Goal: Task Accomplishment & Management: Manage account settings

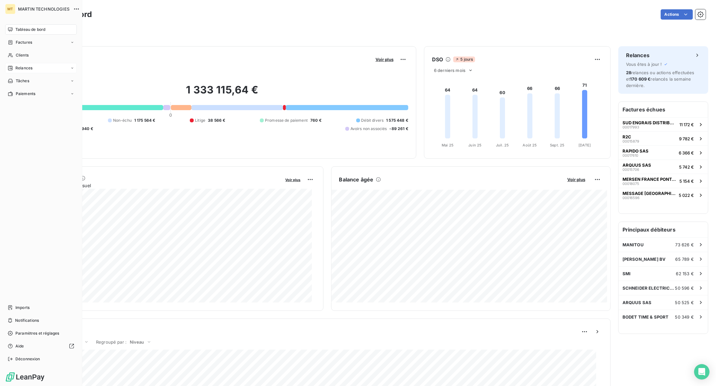
click at [17, 68] on span "Relances" at bounding box center [23, 68] width 17 height 6
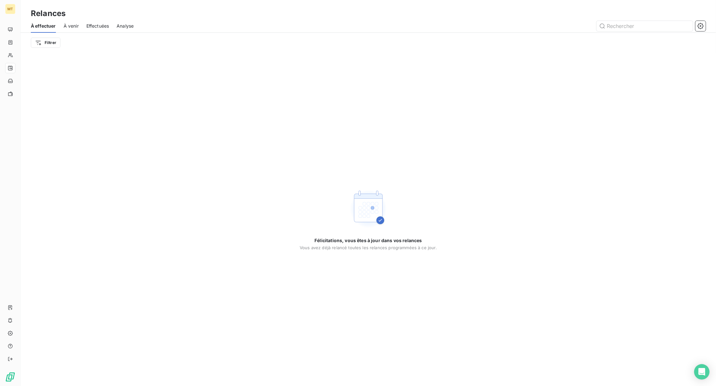
click at [101, 28] on span "Effectuées" at bounding box center [97, 26] width 23 height 6
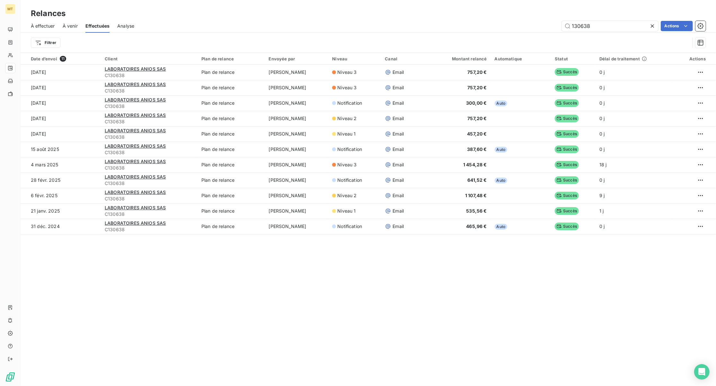
click at [651, 26] on icon at bounding box center [652, 26] width 6 height 6
click at [601, 23] on input "text" at bounding box center [610, 26] width 96 height 10
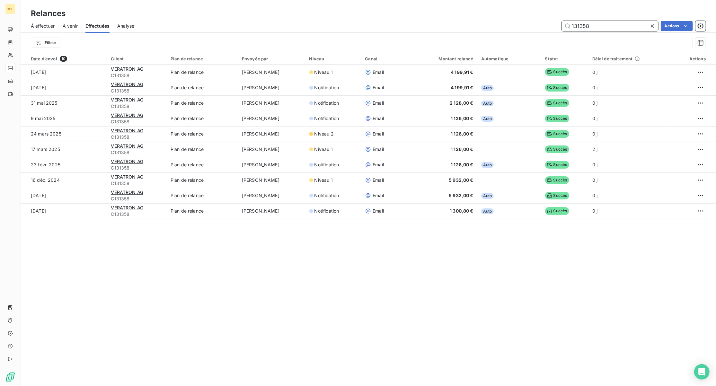
click at [630, 26] on input "131358" at bounding box center [610, 26] width 96 height 10
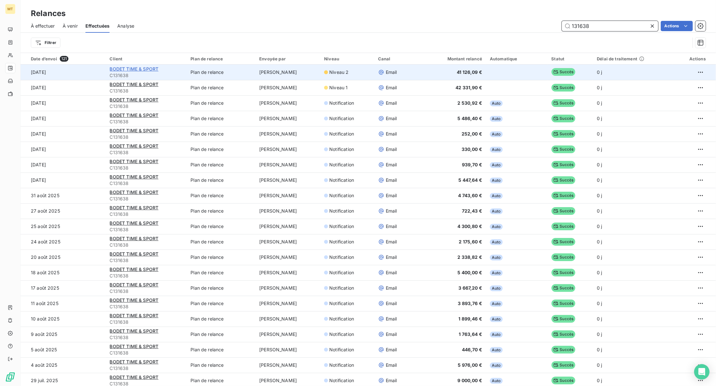
type input "131638"
click at [134, 70] on span "BODET TIME & SPORT" at bounding box center [134, 68] width 49 height 5
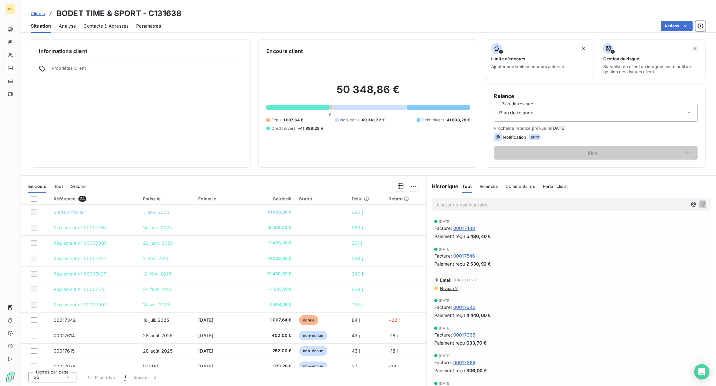
click at [447, 287] on span "Niveau 2" at bounding box center [448, 288] width 18 height 5
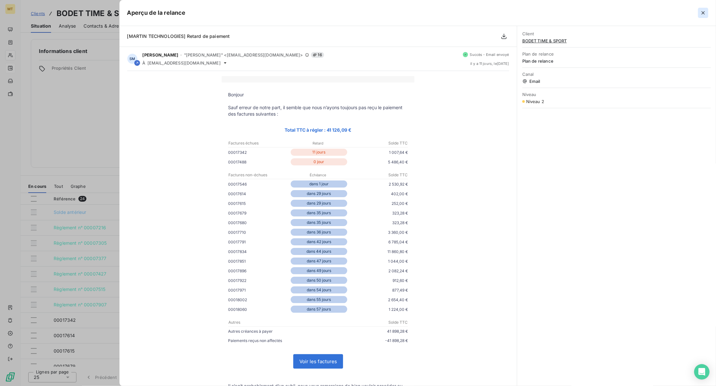
click at [702, 13] on icon "button" at bounding box center [703, 13] width 6 height 6
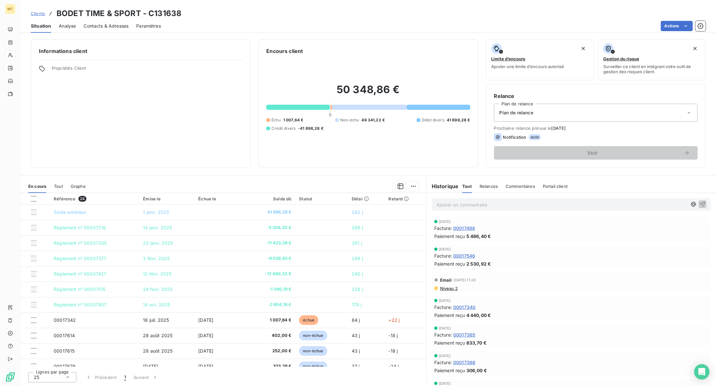
click at [542, 129] on span "Prochaine relance prévue le 13 oct. 2025" at bounding box center [596, 128] width 204 height 5
click at [610, 137] on div "Notification auto" at bounding box center [596, 137] width 204 height 8
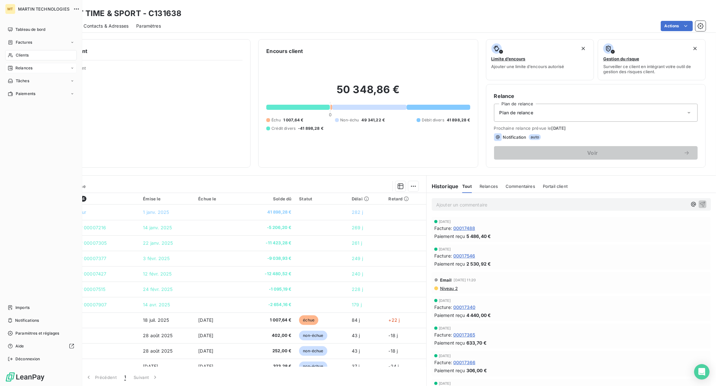
click at [33, 69] on div "Relances" at bounding box center [41, 68] width 72 height 10
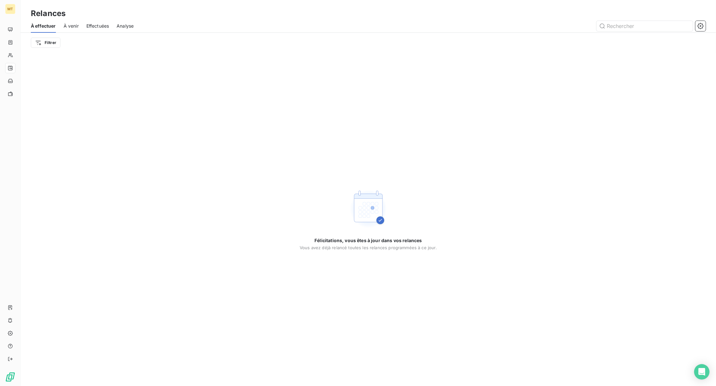
click at [67, 26] on span "À venir" at bounding box center [71, 26] width 15 height 6
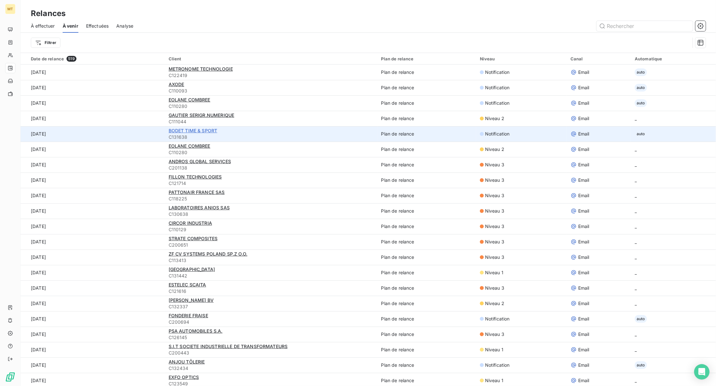
click at [187, 130] on span "BODET TIME & SPORT" at bounding box center [193, 130] width 49 height 5
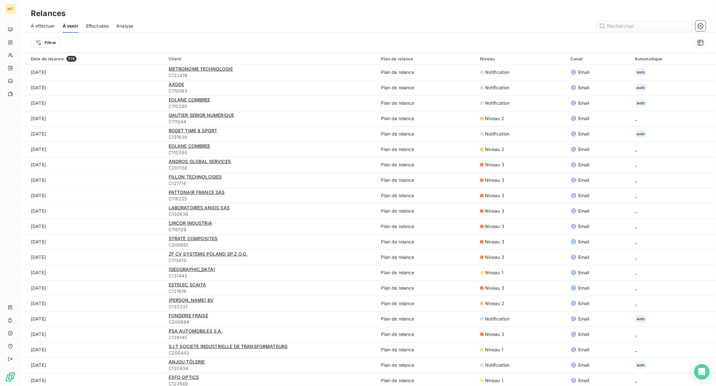
click at [632, 26] on input "text" at bounding box center [645, 26] width 96 height 10
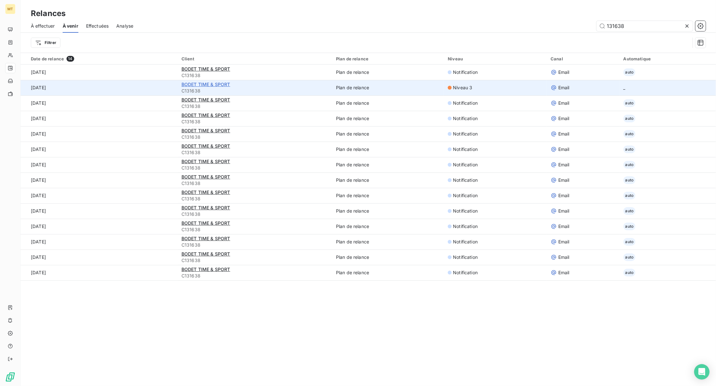
type input "131638"
click at [194, 83] on span "BODET TIME & SPORT" at bounding box center [206, 84] width 49 height 5
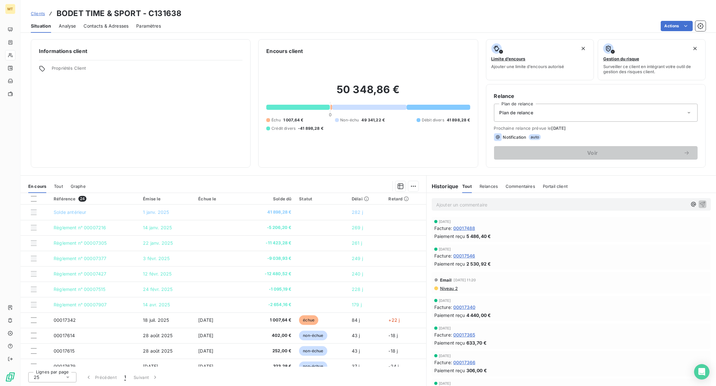
click at [450, 290] on span "Niveau 2" at bounding box center [448, 288] width 18 height 5
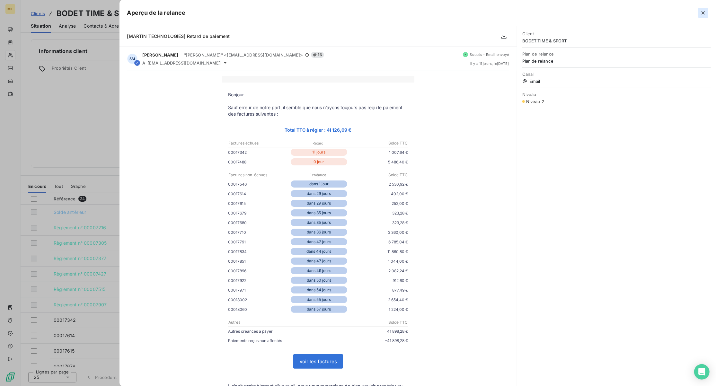
click at [705, 11] on icon "button" at bounding box center [703, 13] width 6 height 6
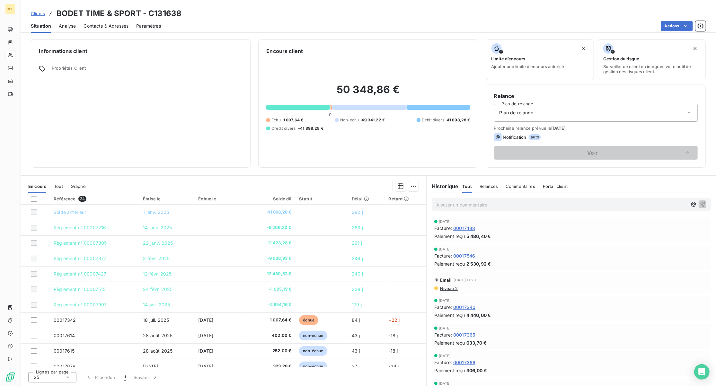
click at [637, 131] on div "Prochaine relance prévue le 13 oct. 2025 Notification auto Voir" at bounding box center [596, 143] width 204 height 34
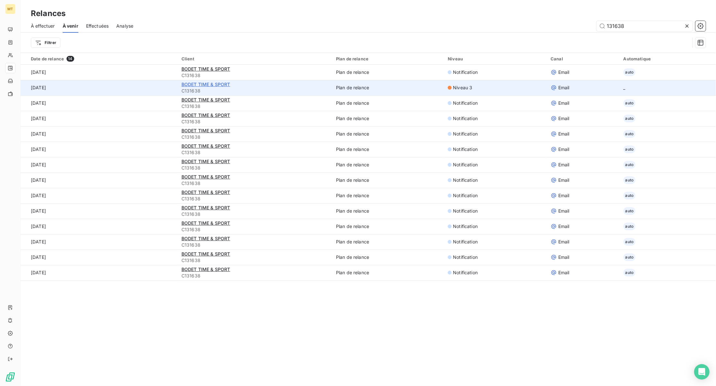
click at [199, 84] on span "BODET TIME & SPORT" at bounding box center [206, 84] width 49 height 5
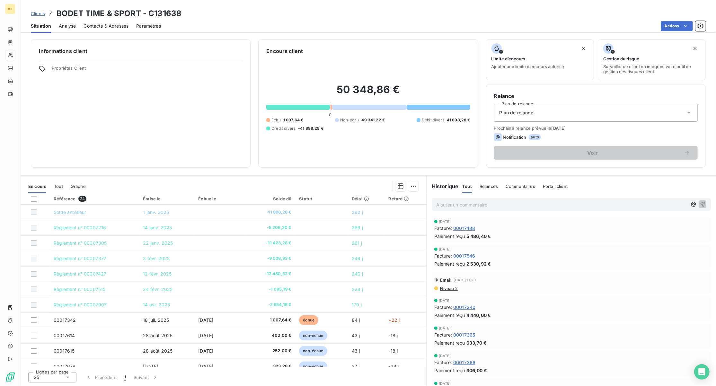
click at [450, 287] on span "Niveau 2" at bounding box center [448, 288] width 18 height 5
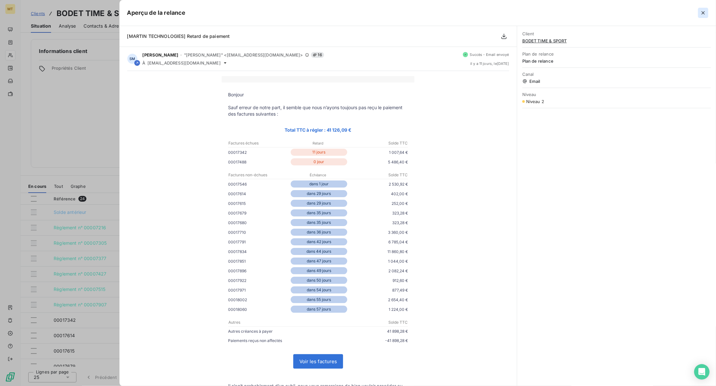
click at [705, 10] on icon "button" at bounding box center [703, 13] width 6 height 6
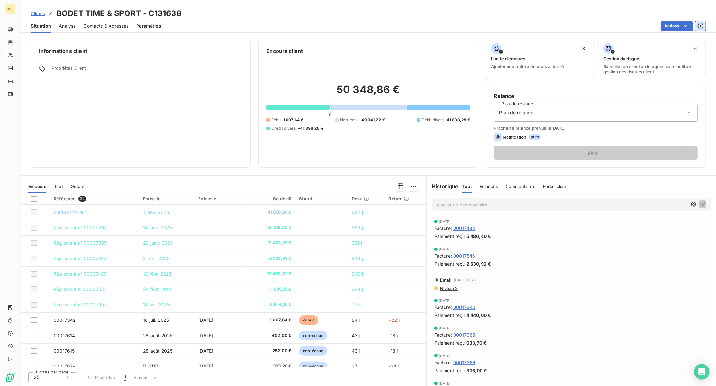
click at [700, 25] on icon "button" at bounding box center [700, 26] width 6 height 6
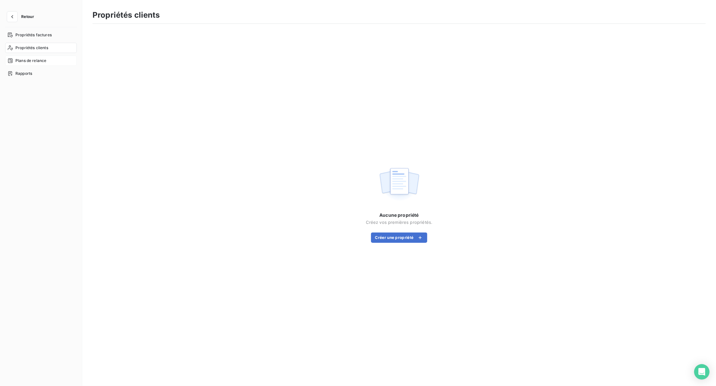
click at [20, 59] on span "Plans de relance" at bounding box center [30, 61] width 31 height 6
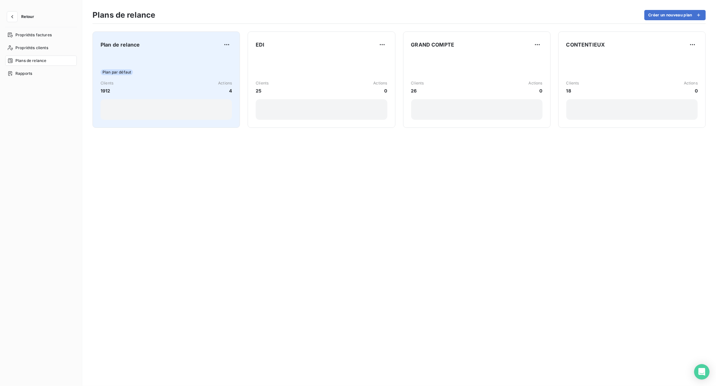
click at [184, 73] on div "Plan par défaut" at bounding box center [166, 72] width 131 height 6
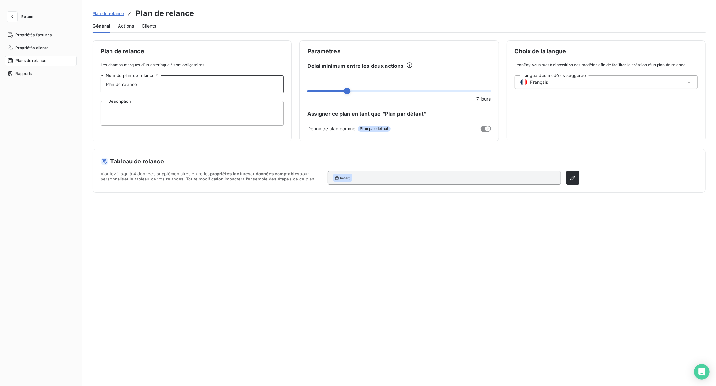
click at [208, 88] on input "Plan de relance" at bounding box center [192, 84] width 183 height 18
click at [184, 113] on textarea "Description" at bounding box center [192, 113] width 183 height 24
click at [121, 25] on span "Actions" at bounding box center [126, 26] width 16 height 6
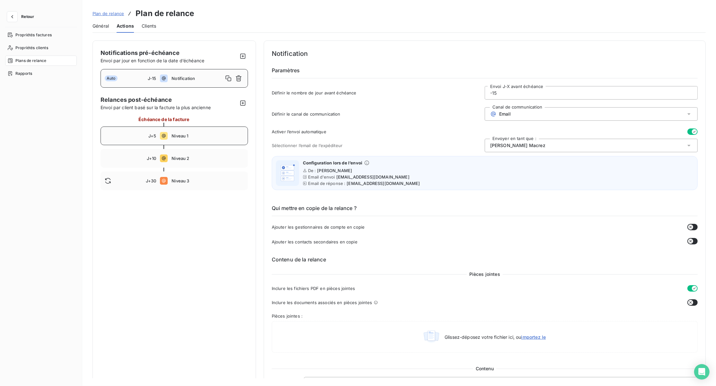
click at [209, 134] on span "Niveau 1" at bounding box center [208, 135] width 72 height 5
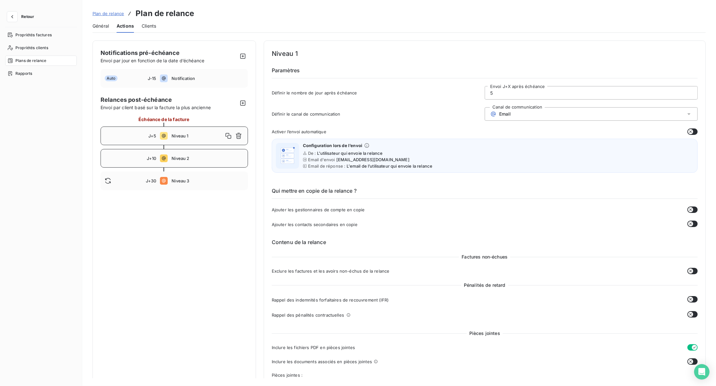
click at [202, 161] on div "J+10 Niveau 2" at bounding box center [174, 158] width 147 height 19
click at [211, 181] on span "Niveau 3" at bounding box center [208, 180] width 72 height 5
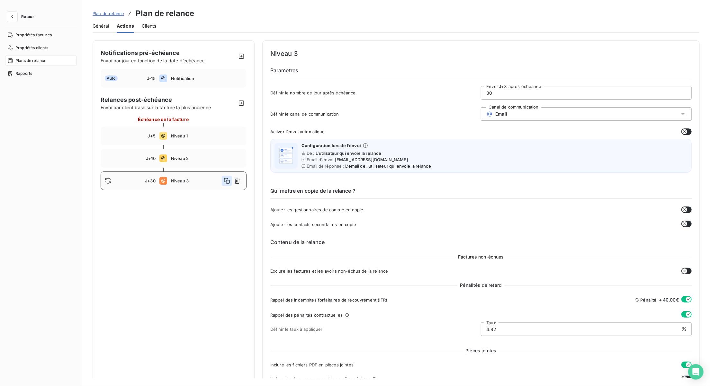
click at [224, 181] on icon "button" at bounding box center [227, 181] width 6 height 6
type input "31"
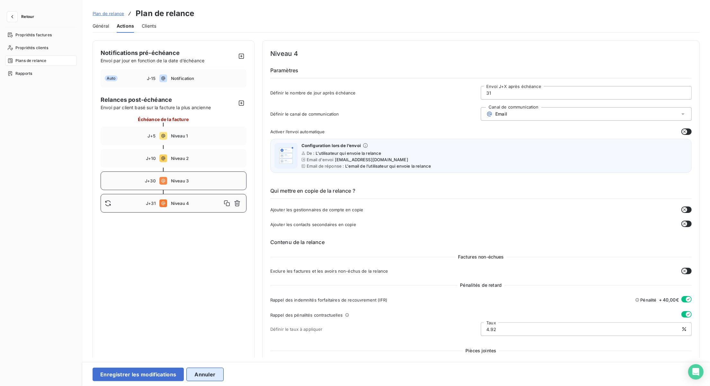
click at [202, 374] on button "Annuler" at bounding box center [204, 374] width 37 height 13
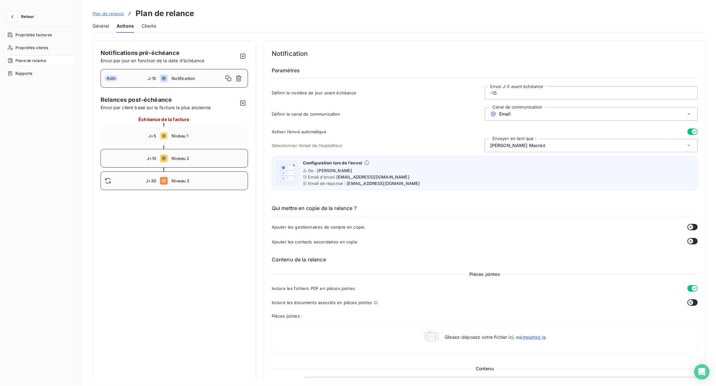
click at [215, 159] on span "Niveau 2" at bounding box center [208, 158] width 72 height 5
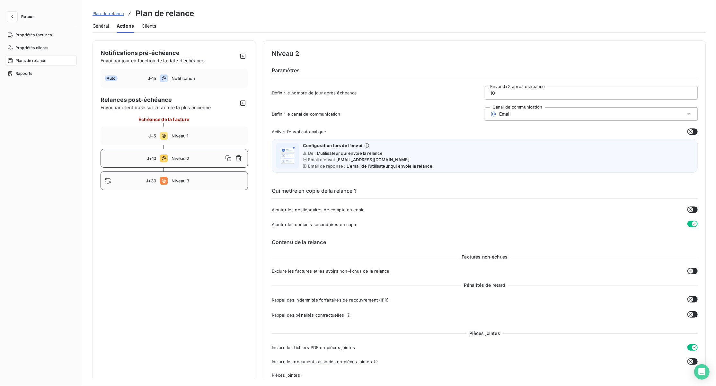
click at [216, 176] on div "J+30 Niveau 3" at bounding box center [174, 181] width 147 height 19
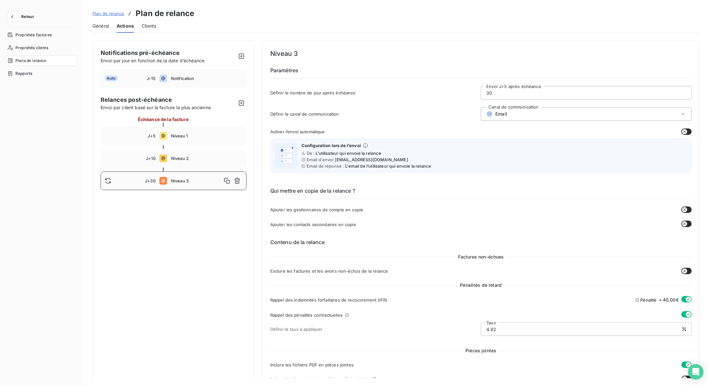
drag, startPoint x: 488, startPoint y: 93, endPoint x: 471, endPoint y: 91, distance: 16.8
click at [401, 92] on div "Définir le nombre de jour après échéance 30 Envoi J+X après échéance" at bounding box center [480, 94] width 421 height 17
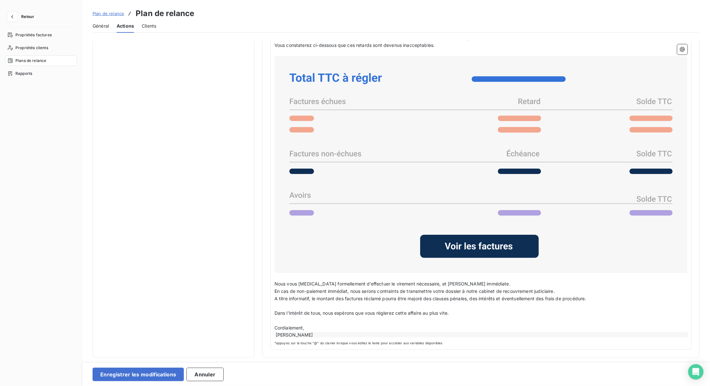
scroll to position [12, 0]
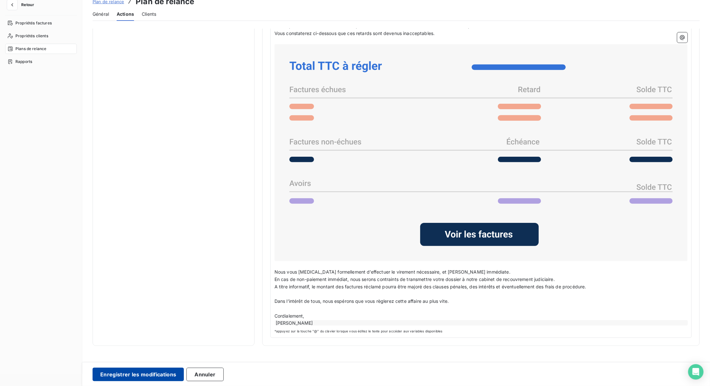
type input "20"
click at [133, 375] on button "Enregistrer les modifications" at bounding box center [138, 374] width 91 height 13
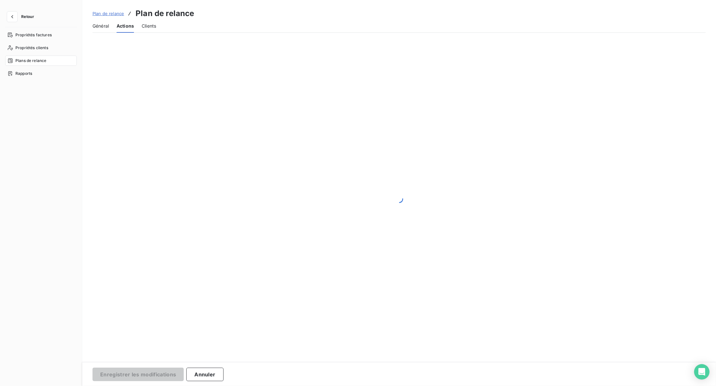
scroll to position [0, 0]
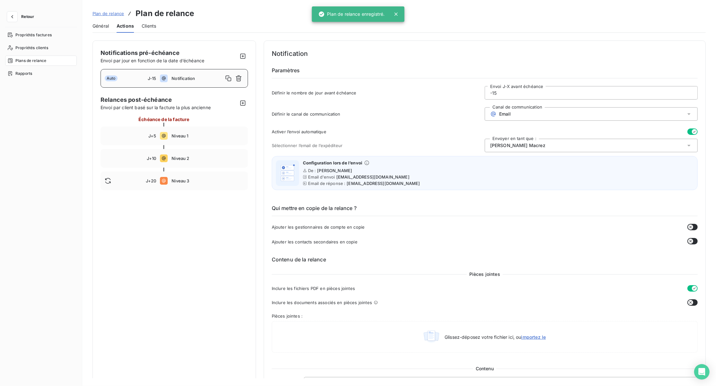
click at [31, 17] on span "Retour" at bounding box center [27, 17] width 13 height 4
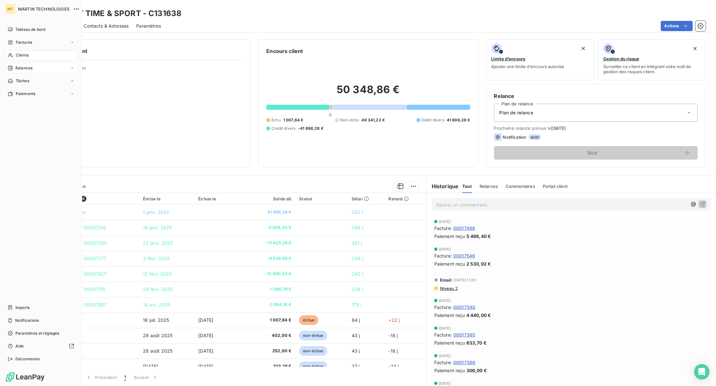
click at [35, 67] on div "Relances" at bounding box center [41, 68] width 72 height 10
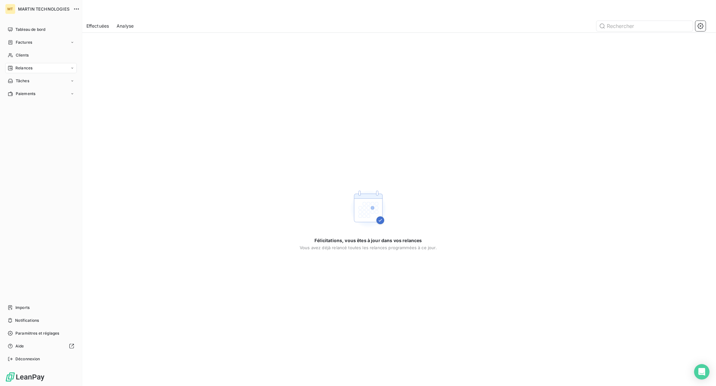
click at [32, 68] on span "Relances" at bounding box center [23, 68] width 17 height 6
click at [36, 80] on div "À effectuer" at bounding box center [45, 81] width 64 height 10
click at [32, 54] on div "Clients" at bounding box center [41, 55] width 72 height 10
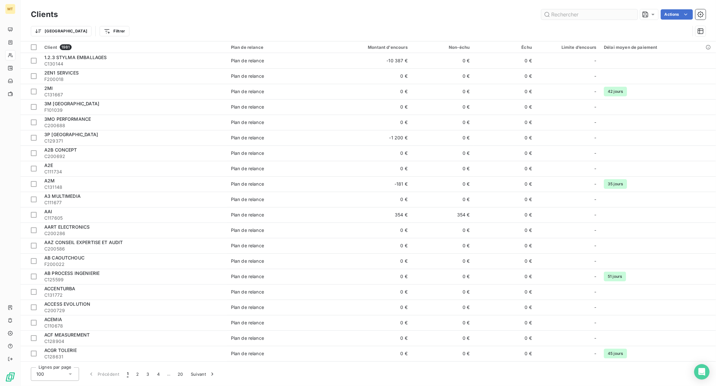
click at [600, 12] on input "text" at bounding box center [589, 14] width 96 height 10
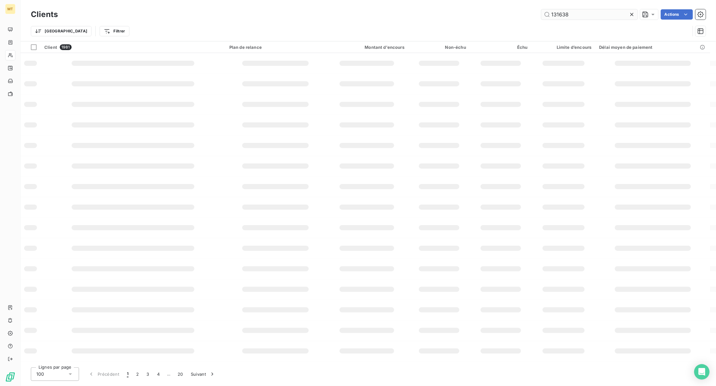
type input "131638"
click at [631, 13] on icon at bounding box center [632, 14] width 6 height 6
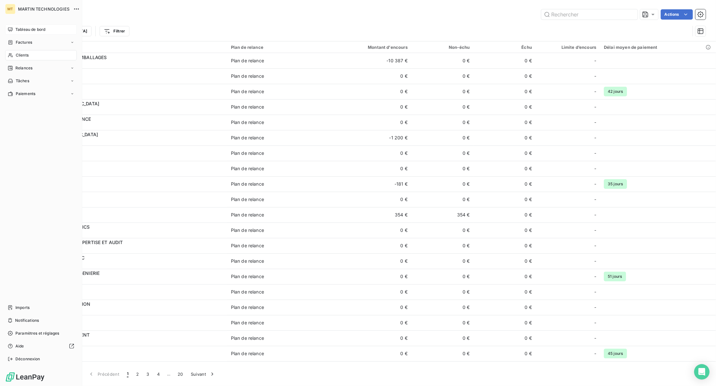
click at [25, 29] on span "Tableau de bord" at bounding box center [30, 30] width 30 height 6
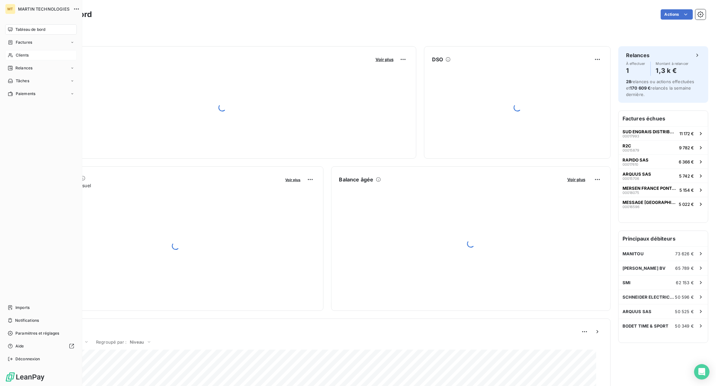
click at [31, 54] on div "Clients" at bounding box center [41, 55] width 72 height 10
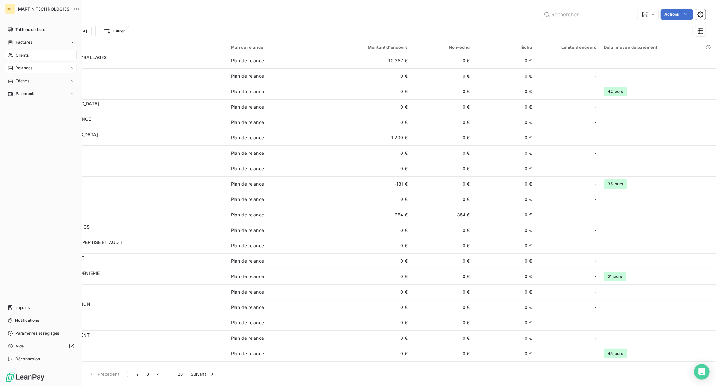
click at [28, 66] on span "Relances" at bounding box center [23, 68] width 17 height 6
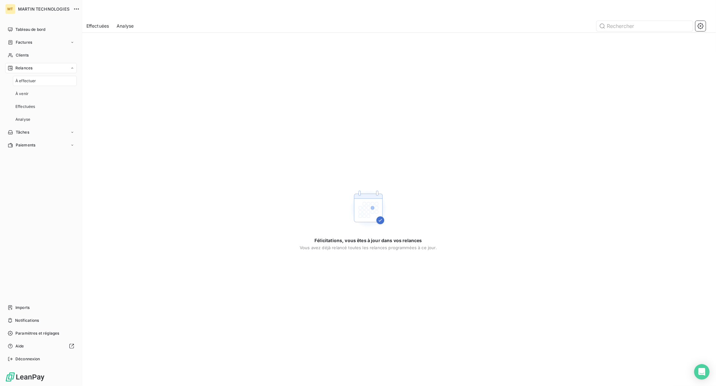
click at [28, 80] on span "À effectuer" at bounding box center [25, 81] width 21 height 6
click at [30, 54] on div "Clients" at bounding box center [41, 55] width 72 height 10
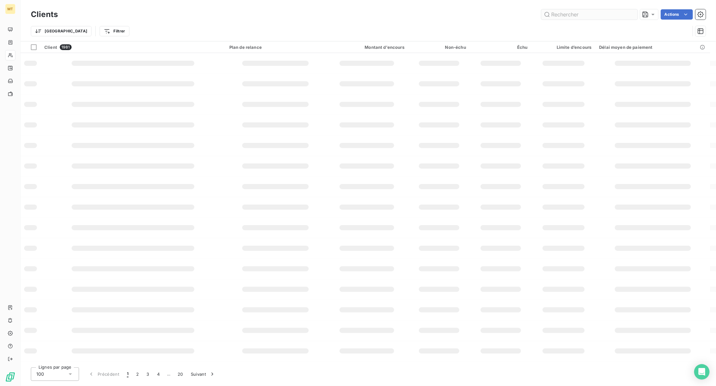
click at [576, 14] on input "text" at bounding box center [589, 14] width 96 height 10
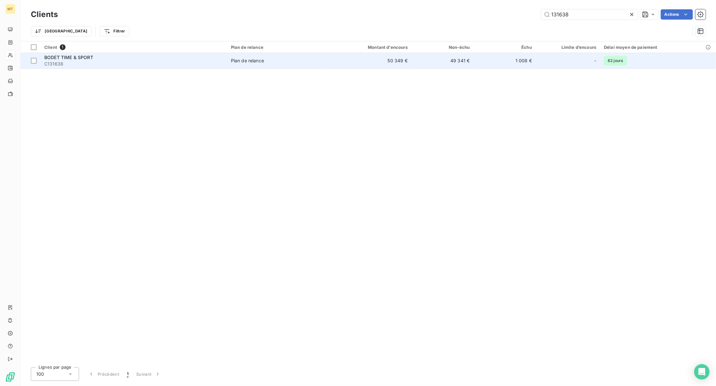
type input "131638"
click at [80, 57] on span "BODET TIME & SPORT" at bounding box center [68, 57] width 49 height 5
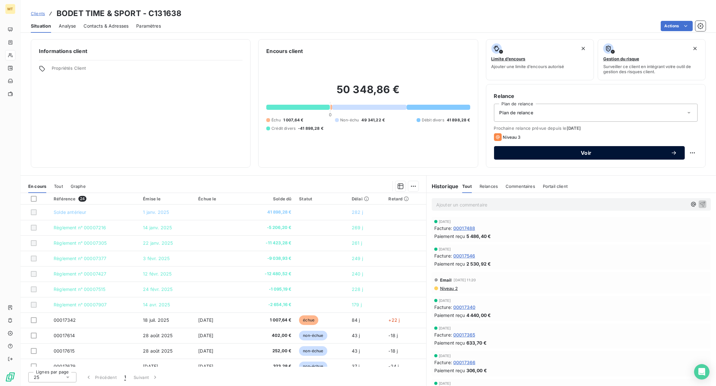
click at [615, 153] on span "Voir" at bounding box center [586, 152] width 169 height 5
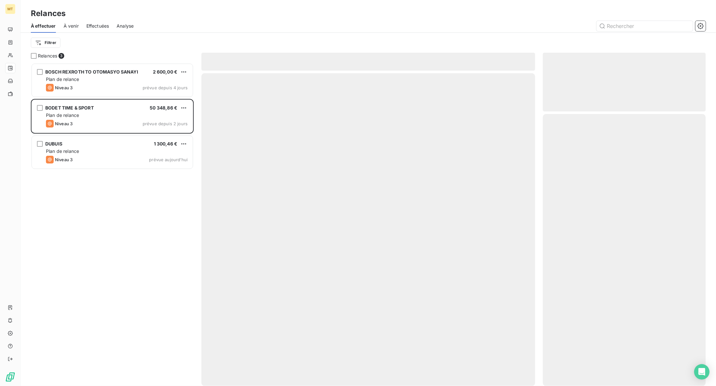
scroll to position [317, 156]
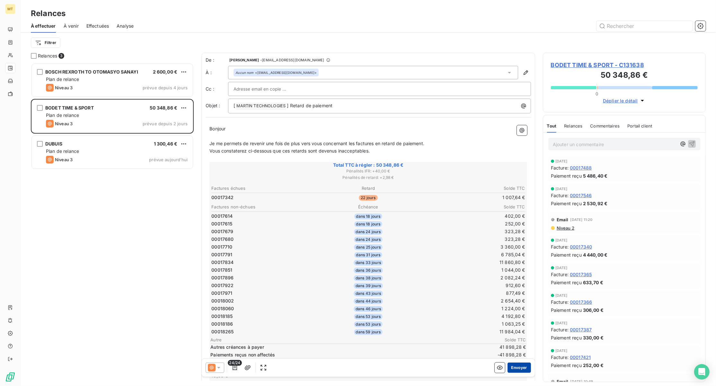
click at [511, 368] on button "Envoyer" at bounding box center [519, 368] width 23 height 10
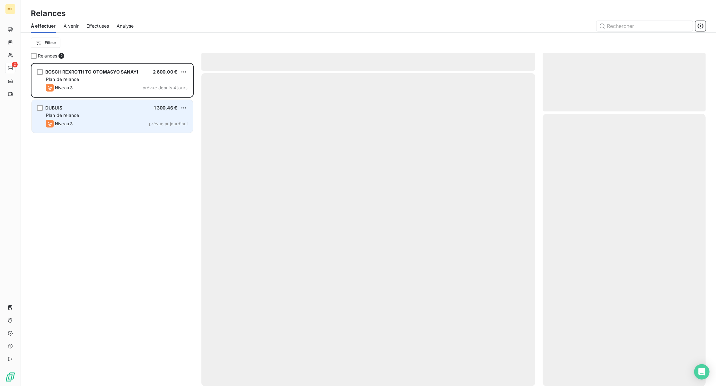
click at [112, 111] on div "DUBUIS 1 300,46 € Plan de relance Niveau 3 prévue aujourd’hui" at bounding box center [112, 116] width 161 height 33
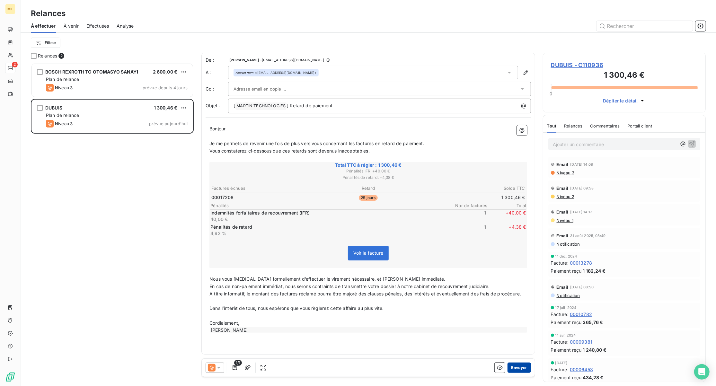
click at [518, 366] on button "Envoyer" at bounding box center [519, 368] width 23 height 10
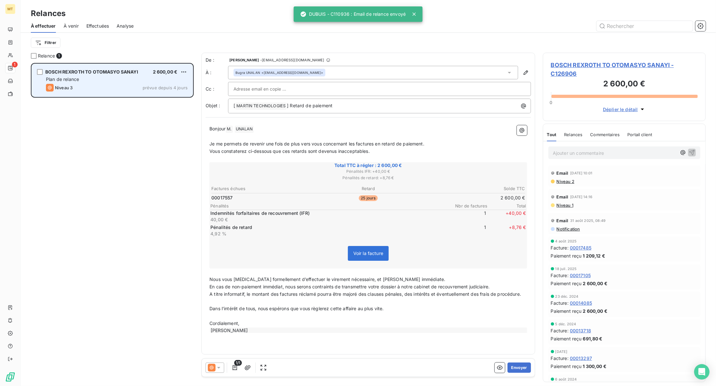
click at [109, 80] on div "Plan de relance" at bounding box center [117, 79] width 142 height 6
click at [130, 89] on div "Niveau 3 prévue depuis 4 jours" at bounding box center [117, 88] width 142 height 8
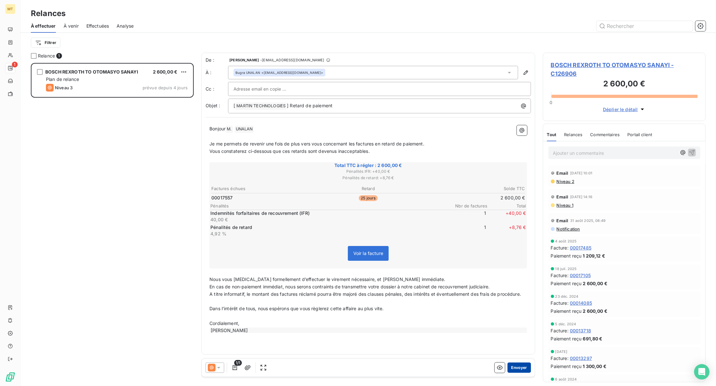
click at [518, 368] on button "Envoyer" at bounding box center [519, 368] width 23 height 10
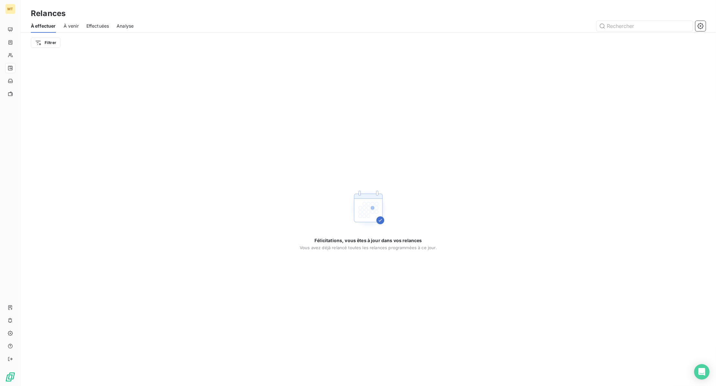
click at [73, 24] on span "À venir" at bounding box center [71, 26] width 15 height 6
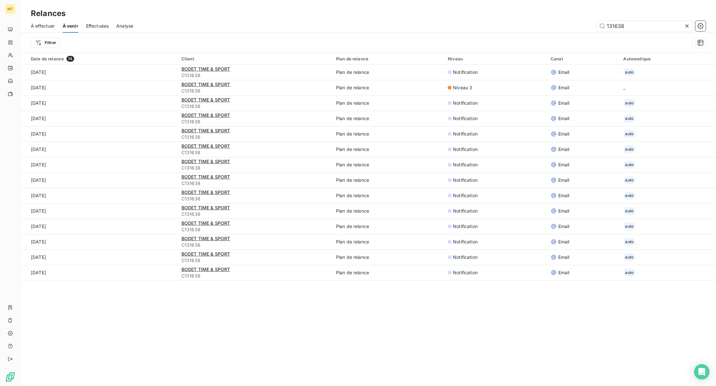
click at [686, 24] on icon at bounding box center [687, 25] width 3 height 3
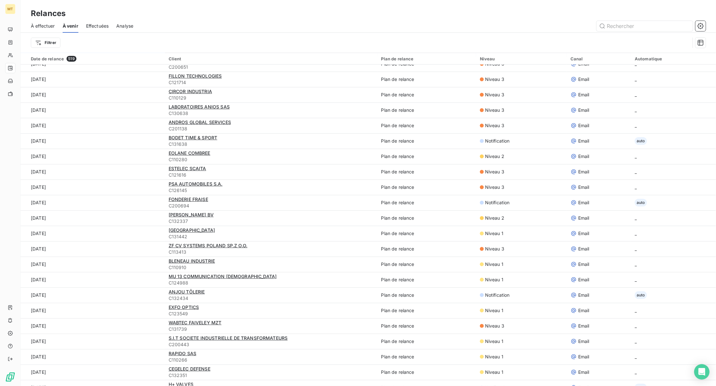
scroll to position [128, 0]
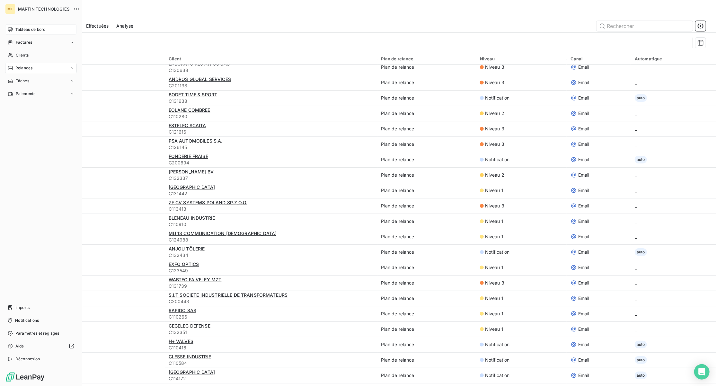
click at [18, 29] on span "Tableau de bord" at bounding box center [30, 30] width 30 height 6
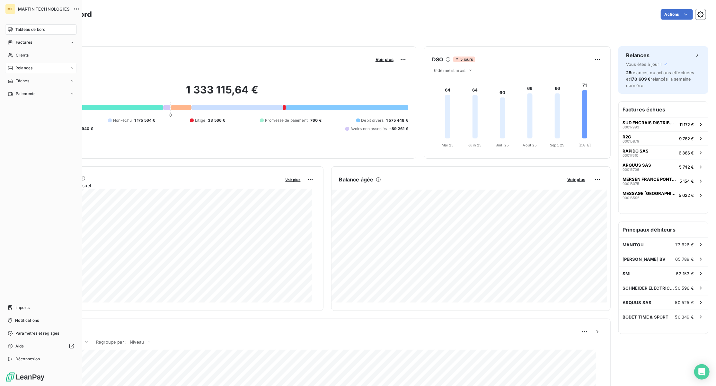
click at [22, 69] on span "Relances" at bounding box center [23, 68] width 17 height 6
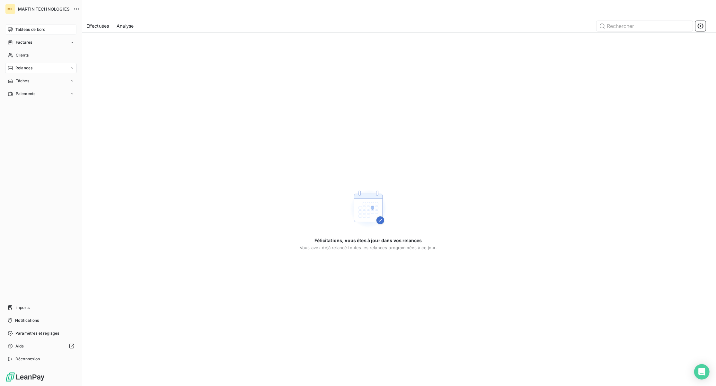
click at [19, 26] on div "Tableau de bord" at bounding box center [41, 29] width 72 height 10
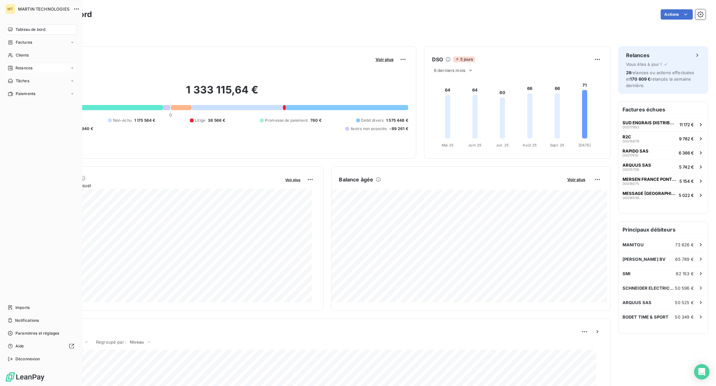
click at [29, 67] on span "Relances" at bounding box center [23, 68] width 17 height 6
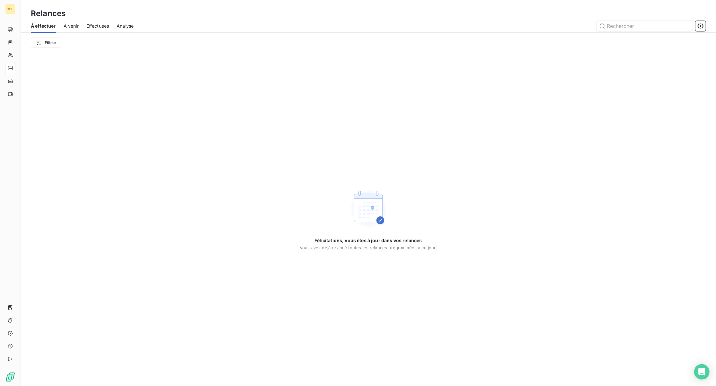
click at [71, 26] on span "À venir" at bounding box center [71, 26] width 15 height 6
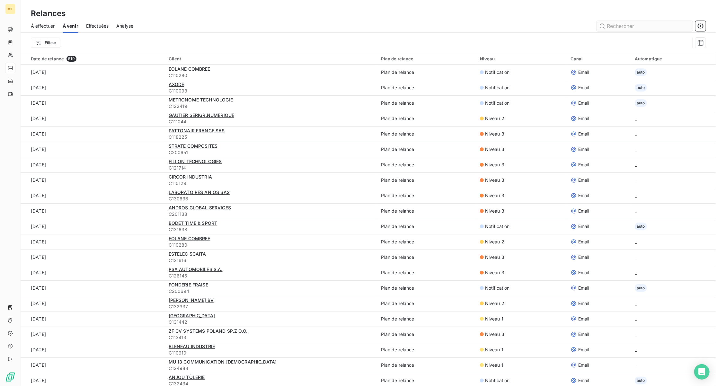
click at [623, 22] on input "text" at bounding box center [645, 26] width 96 height 10
click at [89, 25] on span "Effectuées" at bounding box center [97, 26] width 23 height 6
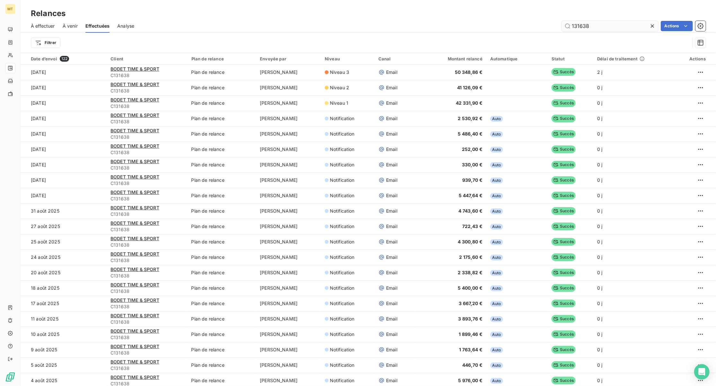
click at [607, 21] on input "131638" at bounding box center [610, 26] width 96 height 10
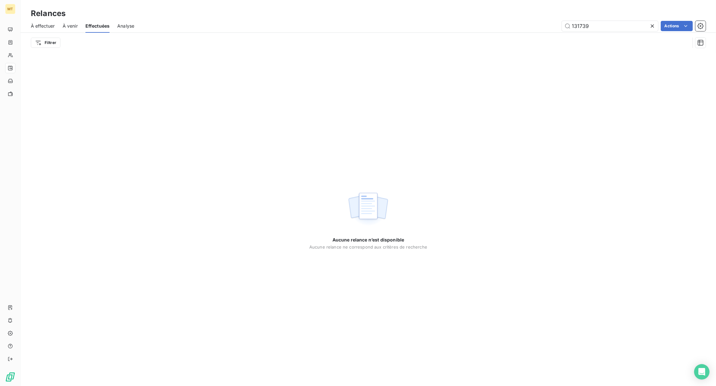
type input "131739"
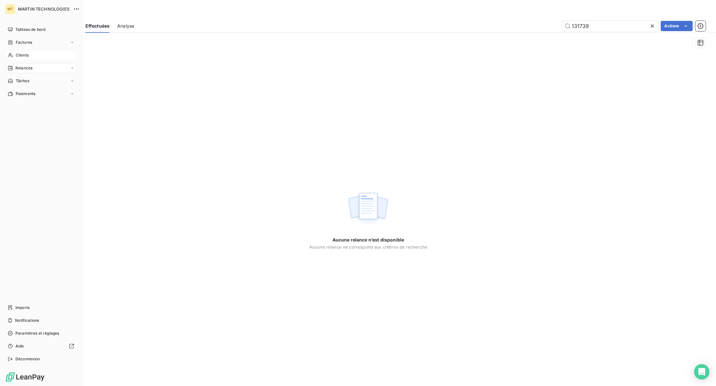
click at [19, 57] on span "Clients" at bounding box center [22, 55] width 13 height 6
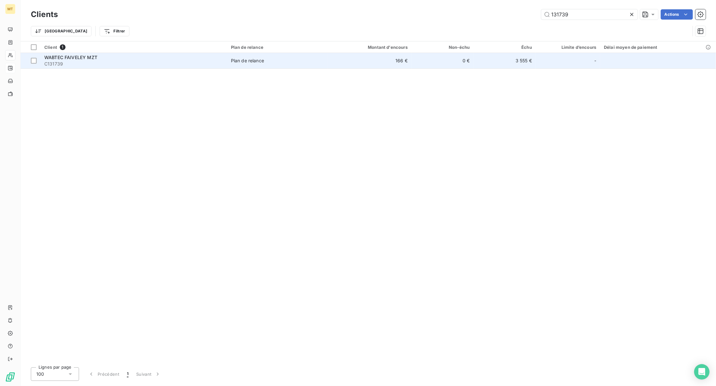
type input "131739"
click at [89, 56] on span "WABTEC FAIVELEY MZT" at bounding box center [70, 57] width 53 height 5
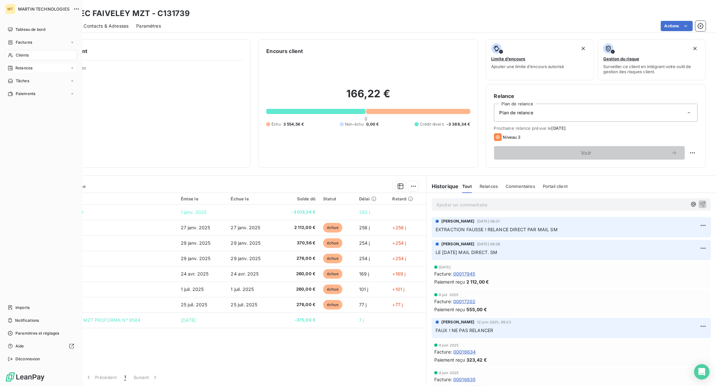
click at [35, 56] on div "Clients" at bounding box center [41, 55] width 72 height 10
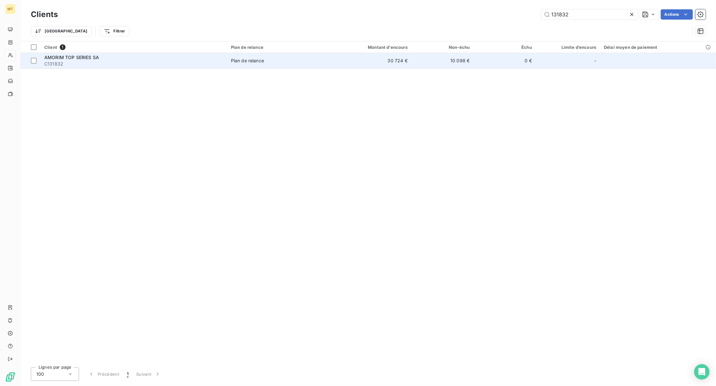
type input "131832"
click at [82, 57] on span "AMORIM TOP SERIES SA" at bounding box center [71, 57] width 55 height 5
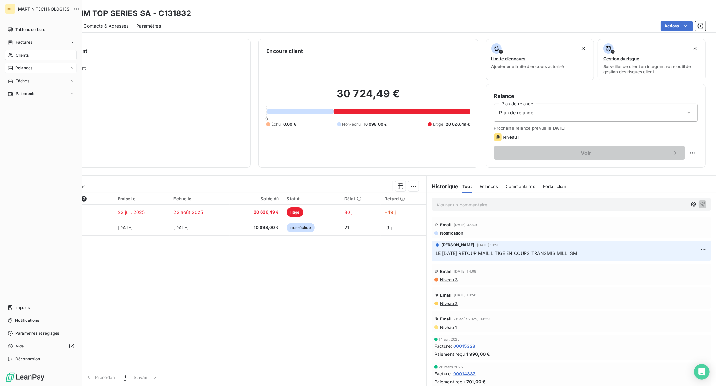
click at [20, 53] on span "Clients" at bounding box center [22, 55] width 13 height 6
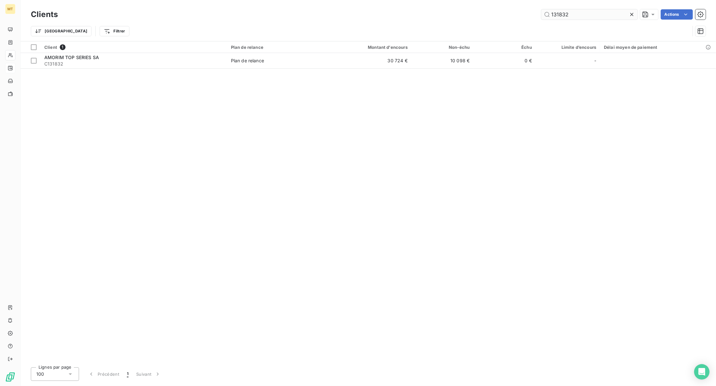
click at [575, 15] on input "131832" at bounding box center [589, 14] width 96 height 10
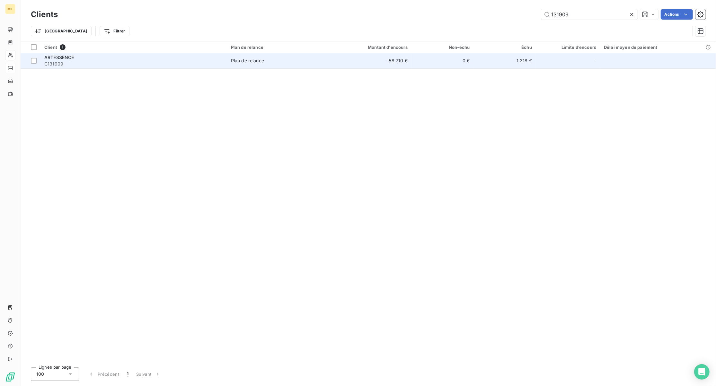
type input "131909"
click at [64, 57] on span "ARTESSENCE" at bounding box center [59, 57] width 30 height 5
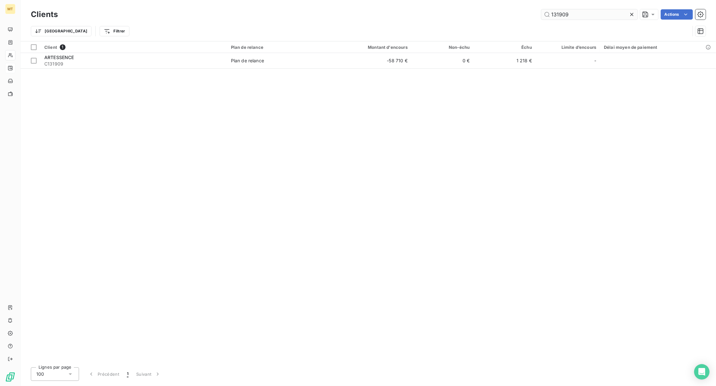
click at [594, 13] on input "131909" at bounding box center [589, 14] width 96 height 10
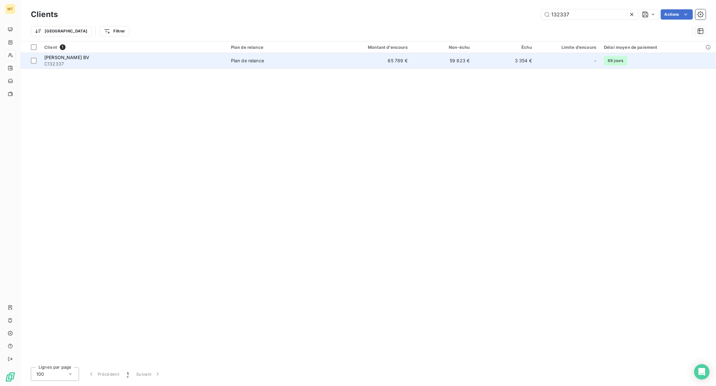
type input "132337"
click at [74, 54] on div "[PERSON_NAME] BV" at bounding box center [133, 57] width 179 height 6
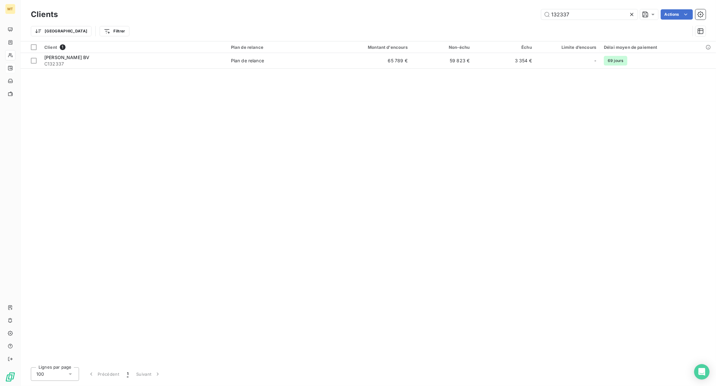
drag, startPoint x: 582, startPoint y: 12, endPoint x: 475, endPoint y: 17, distance: 107.1
click at [481, 17] on div "132337 Actions" at bounding box center [386, 14] width 640 height 10
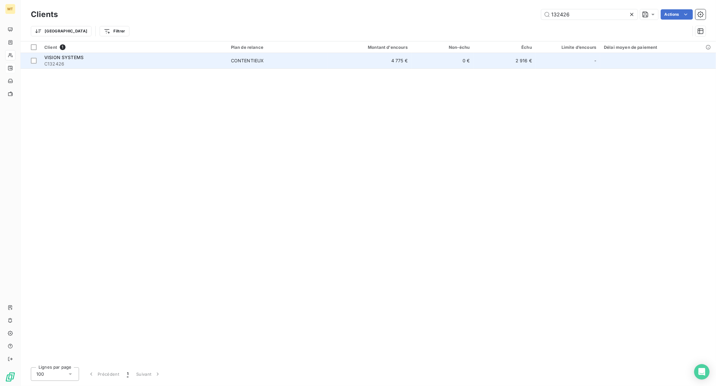
type input "132426"
click at [76, 57] on span "VISION SYSTEMS" at bounding box center [63, 57] width 39 height 5
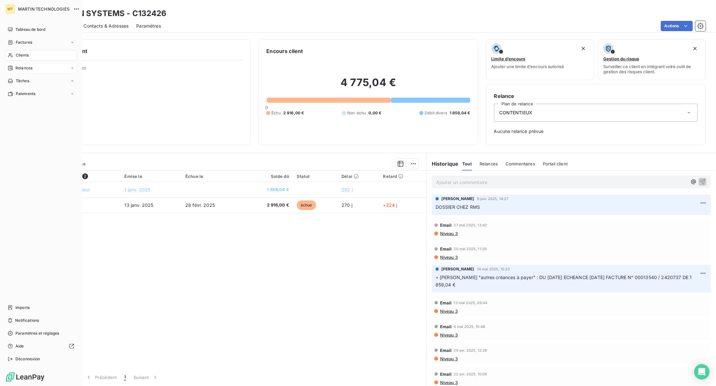
click at [42, 69] on div "Relances" at bounding box center [41, 68] width 72 height 10
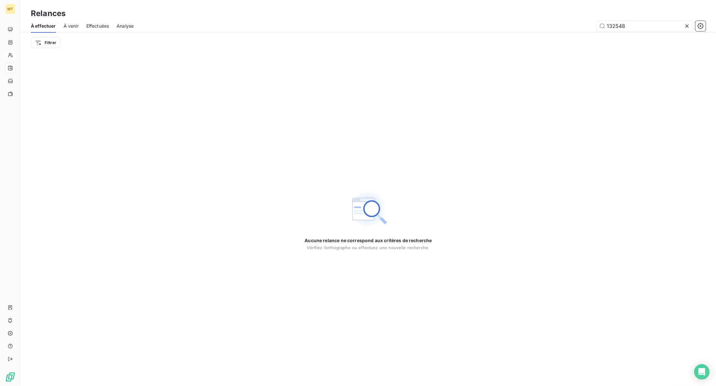
click at [89, 26] on span "Effectuées" at bounding box center [97, 26] width 23 height 6
type input "132548"
drag, startPoint x: 597, startPoint y: 23, endPoint x: 514, endPoint y: 26, distance: 82.6
click at [514, 26] on div "131739 Actions" at bounding box center [424, 26] width 564 height 10
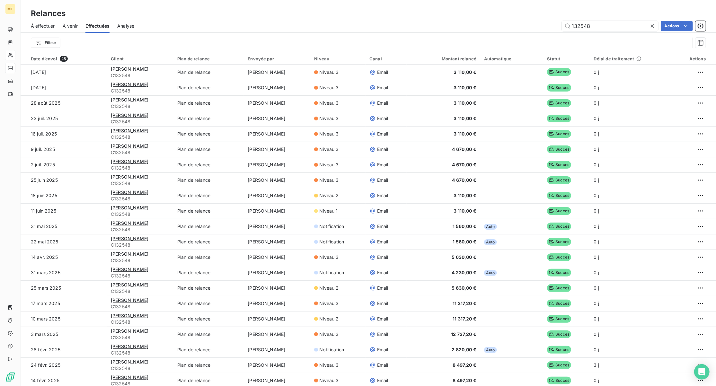
type input "132548"
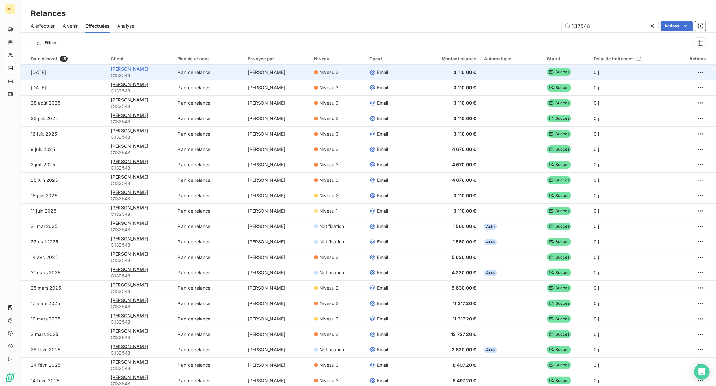
click at [139, 67] on span "[PERSON_NAME]" at bounding box center [130, 68] width 38 height 5
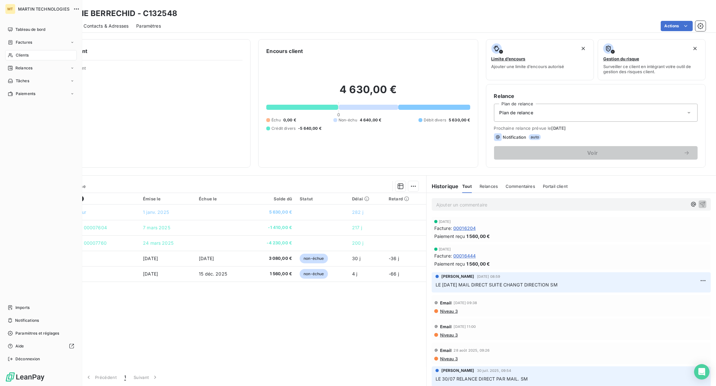
click at [34, 55] on div "Clients" at bounding box center [41, 55] width 72 height 10
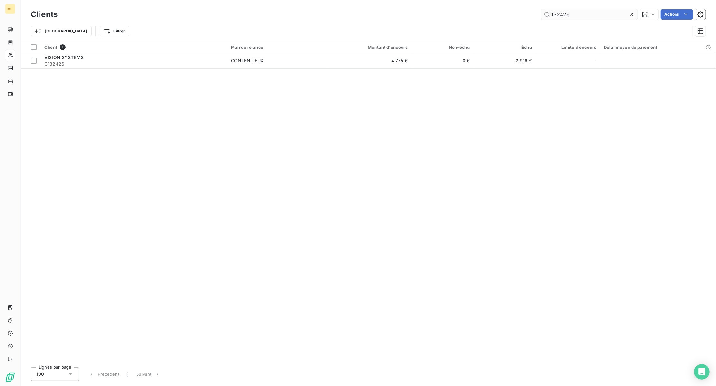
click at [611, 15] on input "132426" at bounding box center [589, 14] width 96 height 10
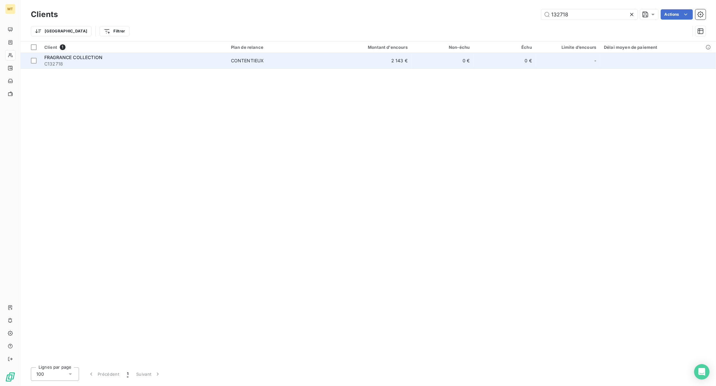
type input "132718"
click at [81, 57] on span "FRAGRANCE COLLECTION" at bounding box center [73, 57] width 58 height 5
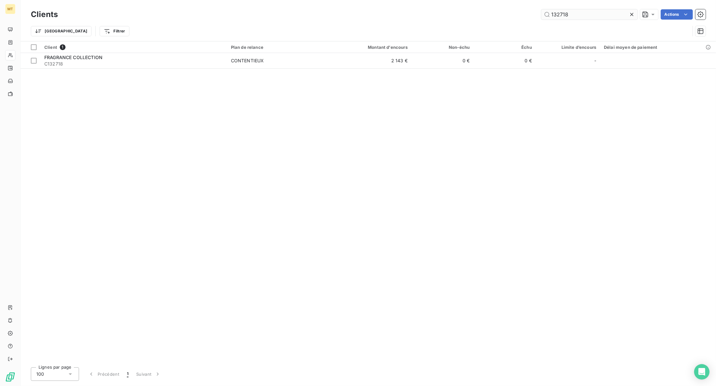
click at [582, 17] on input "132718" at bounding box center [589, 14] width 96 height 10
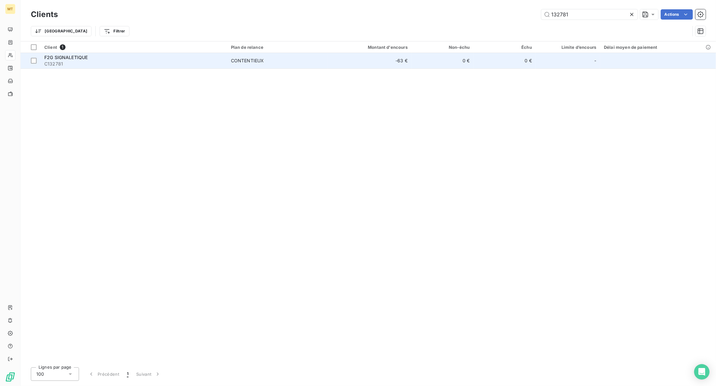
type input "132781"
click at [62, 57] on span "F2G SIGNALETIQUE" at bounding box center [65, 57] width 43 height 5
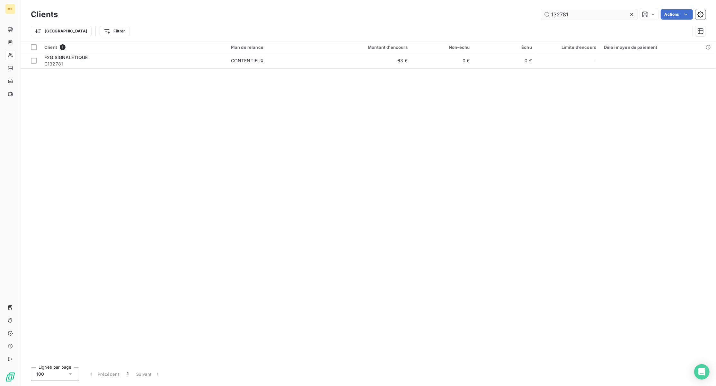
click at [588, 15] on input "132781" at bounding box center [589, 14] width 96 height 10
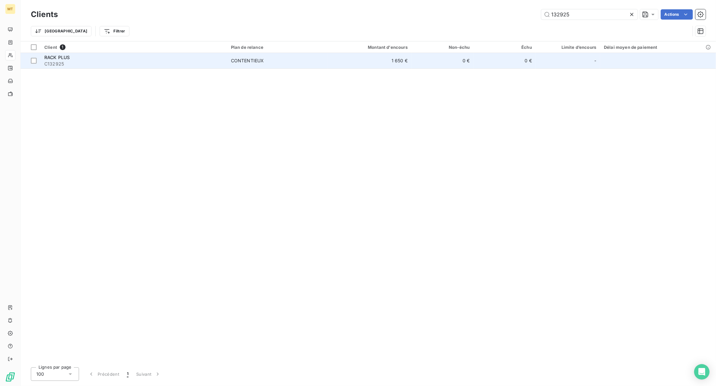
type input "132925"
click at [62, 55] on span "RACK PLUS" at bounding box center [56, 57] width 25 height 5
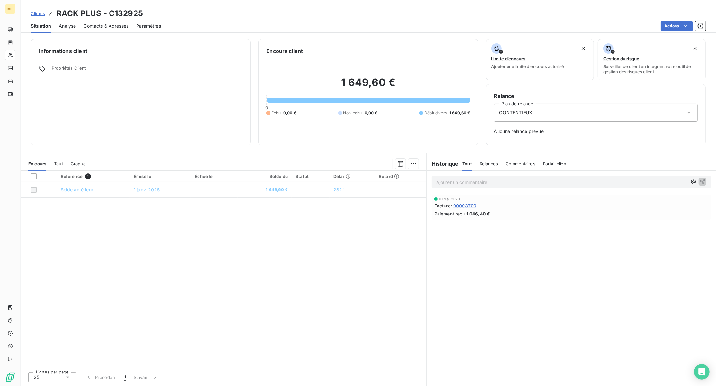
click at [185, 23] on div "Actions" at bounding box center [437, 26] width 537 height 10
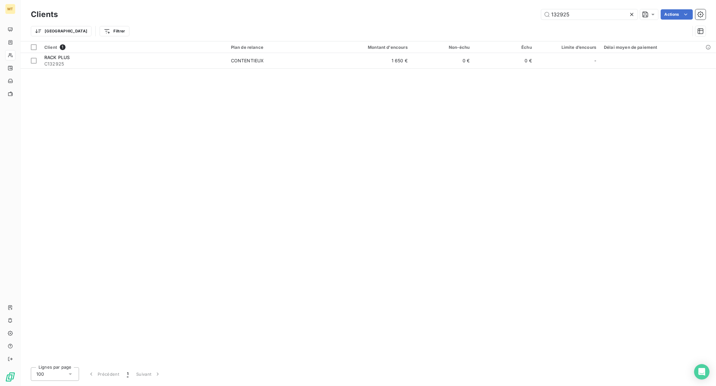
click at [632, 15] on icon at bounding box center [632, 14] width 6 height 6
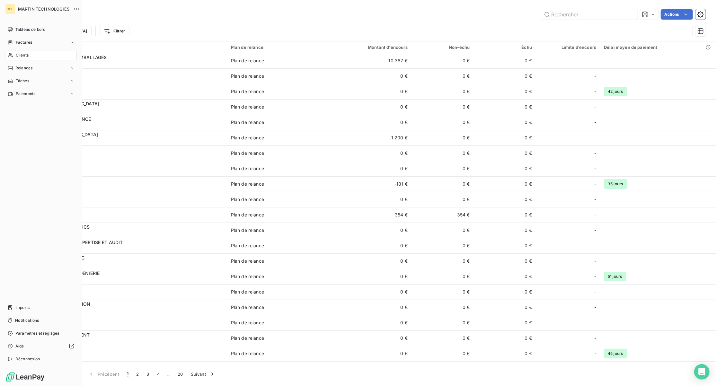
click at [18, 68] on span "Relances" at bounding box center [23, 68] width 17 height 6
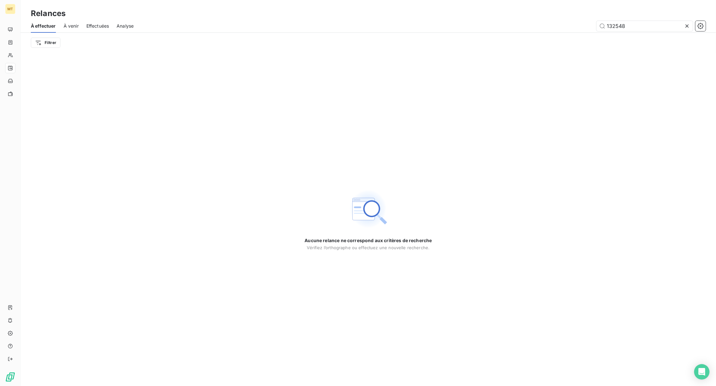
click at [686, 27] on icon at bounding box center [687, 26] width 6 height 6
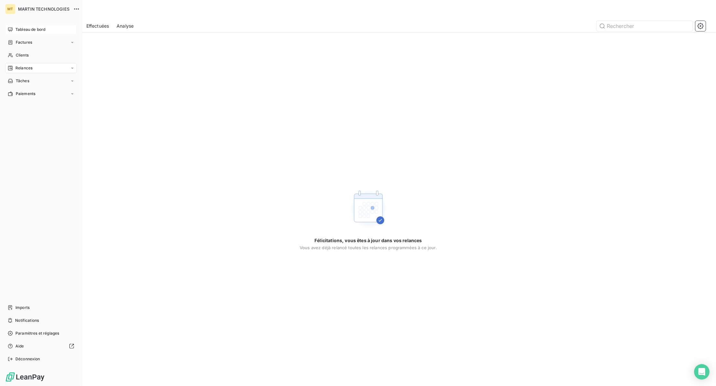
click at [18, 31] on span "Tableau de bord" at bounding box center [30, 30] width 30 height 6
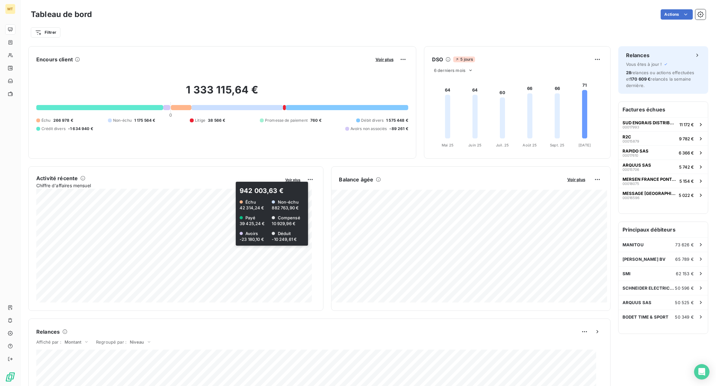
scroll to position [86, 0]
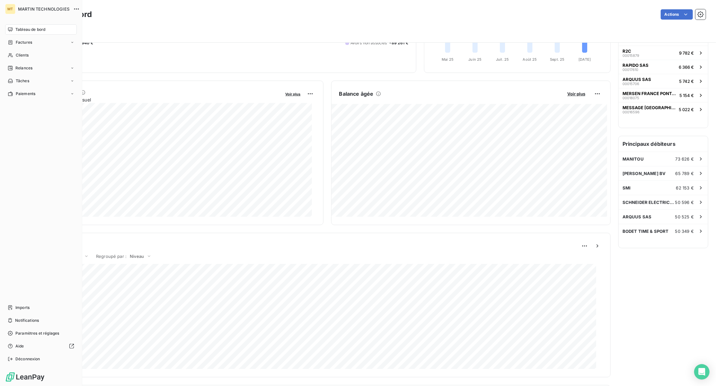
click at [29, 68] on span "Relances" at bounding box center [23, 68] width 17 height 6
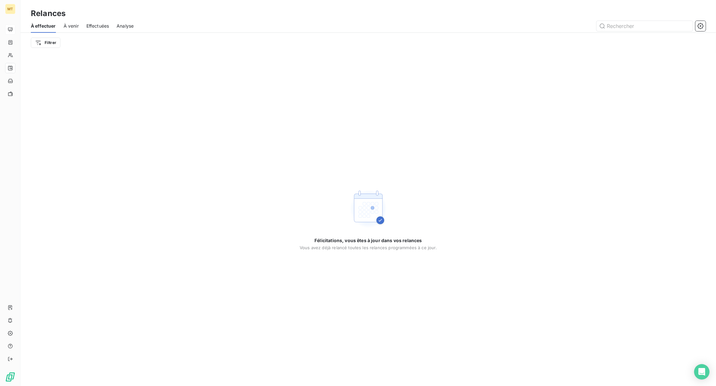
click at [92, 25] on span "Effectuées" at bounding box center [97, 26] width 23 height 6
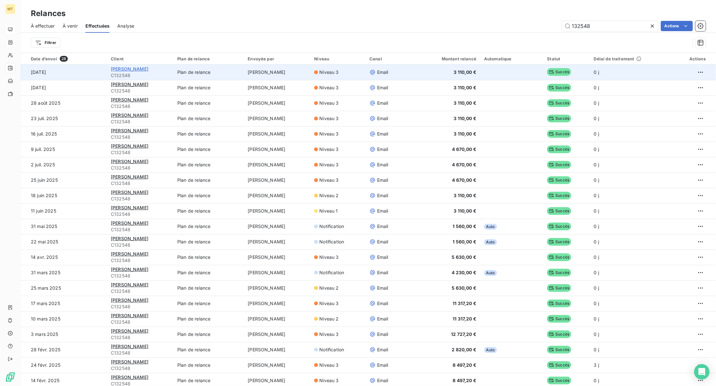
click at [133, 67] on span "[PERSON_NAME]" at bounding box center [130, 68] width 38 height 5
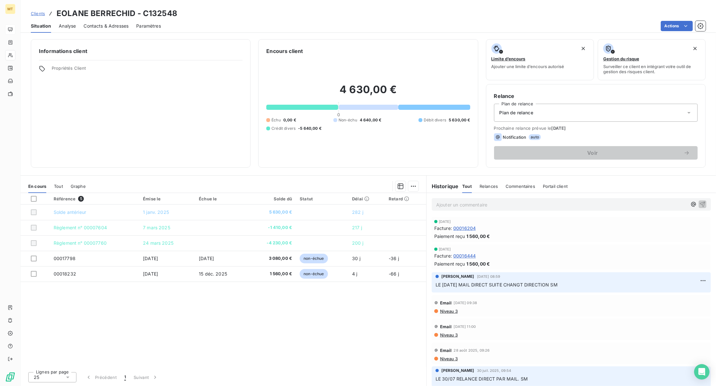
scroll to position [128, 0]
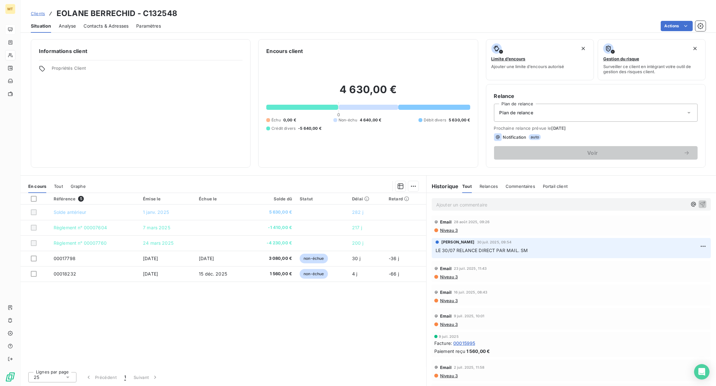
click at [451, 275] on span "Niveau 3" at bounding box center [448, 276] width 18 height 5
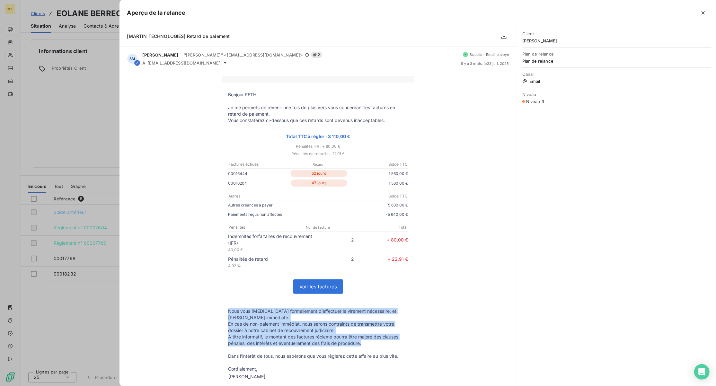
drag, startPoint x: 225, startPoint y: 313, endPoint x: 370, endPoint y: 345, distance: 148.8
click at [370, 345] on tbody "Bonjour FETHI Je me permets de revenir une fois de plus vers vous concernant le…" at bounding box center [318, 237] width 193 height 290
copy tbody "Nous vous [MEDICAL_DATA] formellement d’effectuer le virement nécessaire, et [P…"
